Goal: Transaction & Acquisition: Purchase product/service

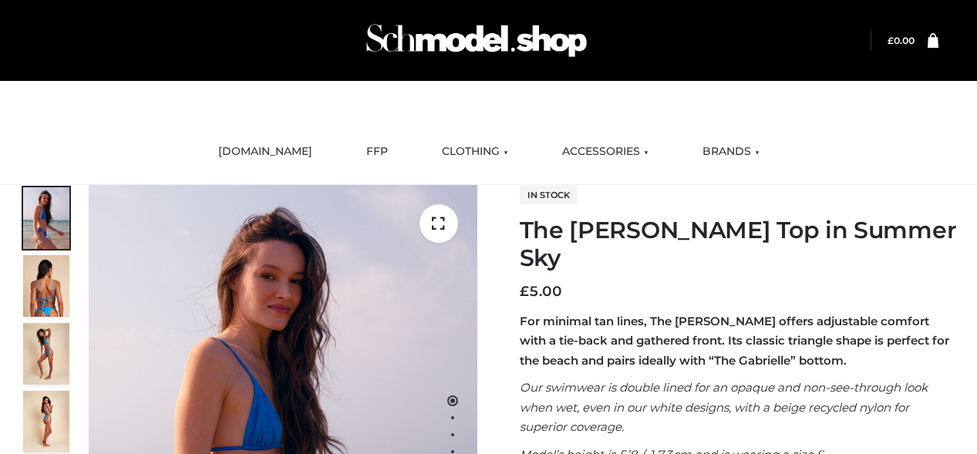
scroll to position [185, 0]
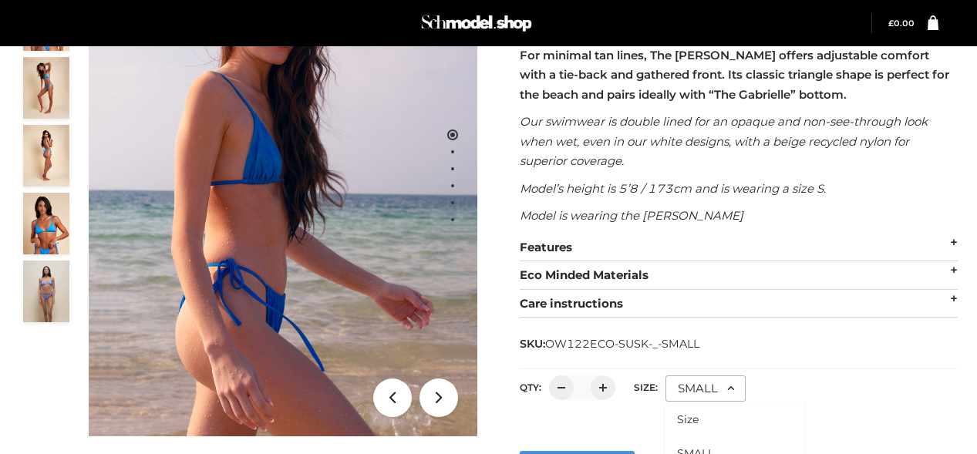
click at [733, 436] on li "SMALL" at bounding box center [734, 453] width 139 height 34
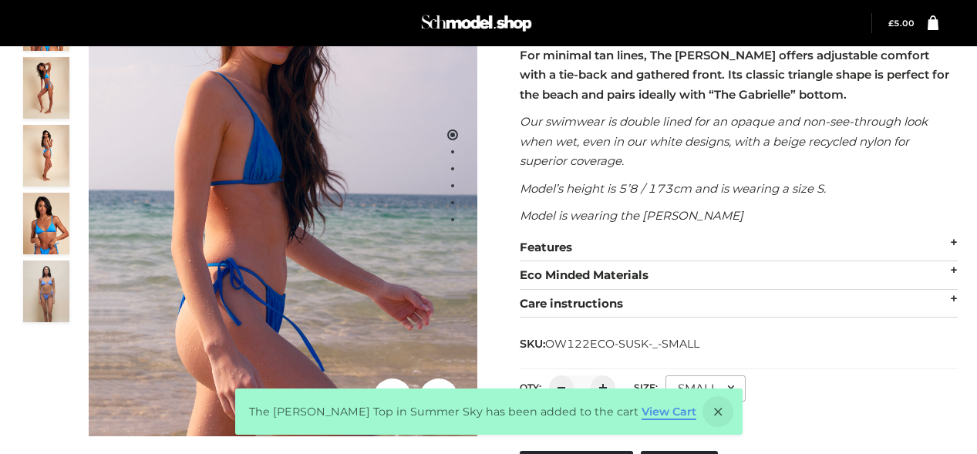
click at [646, 415] on link "View Cart" at bounding box center [668, 412] width 55 height 14
